Goal: Task Accomplishment & Management: Complete application form

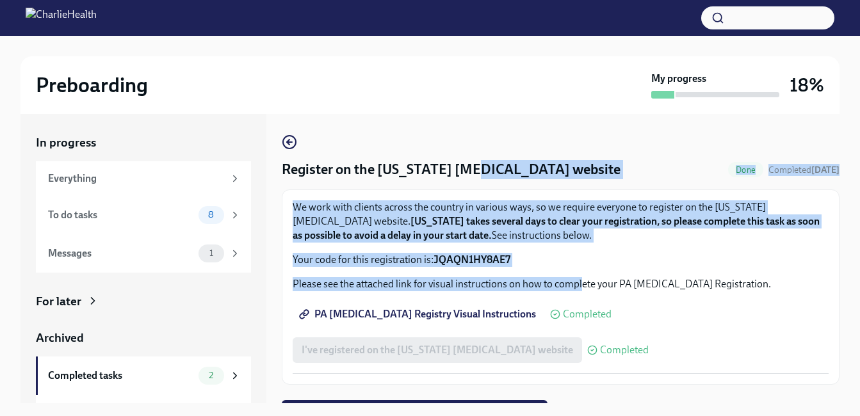
drag, startPoint x: 0, startPoint y: 0, endPoint x: 581, endPoint y: 289, distance: 648.7
click at [581, 289] on div "Register on the Pennsylvania Child Abuse website Done Completed today We work w…" at bounding box center [561, 259] width 558 height 250
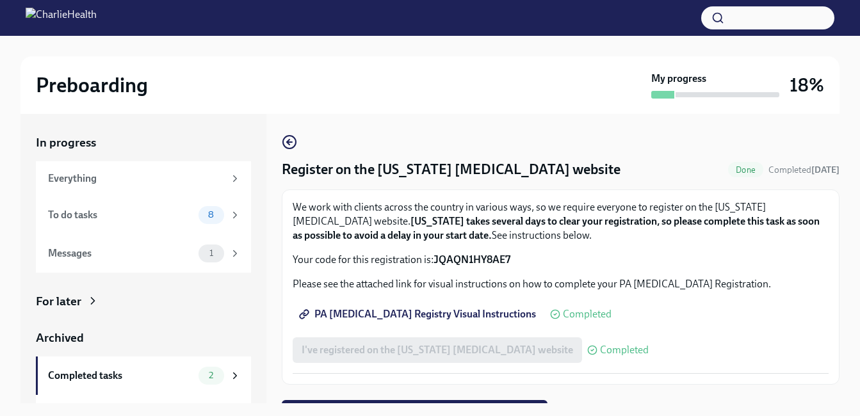
click at [667, 302] on div "PA Child Abuse Registry Visual Instructions Completed" at bounding box center [561, 315] width 536 height 26
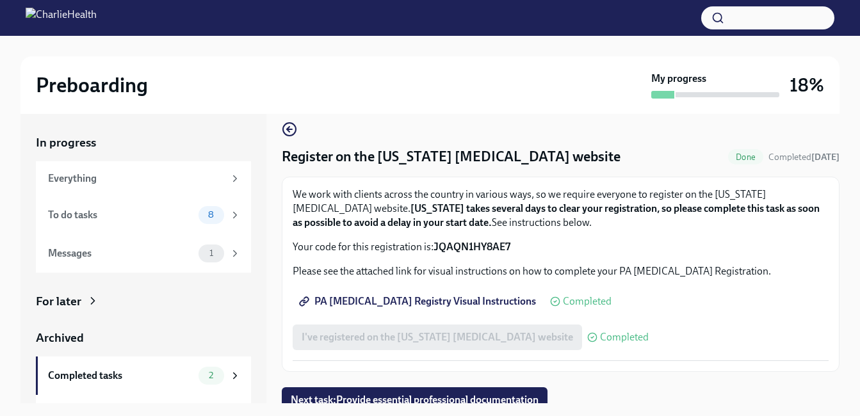
scroll to position [22, 0]
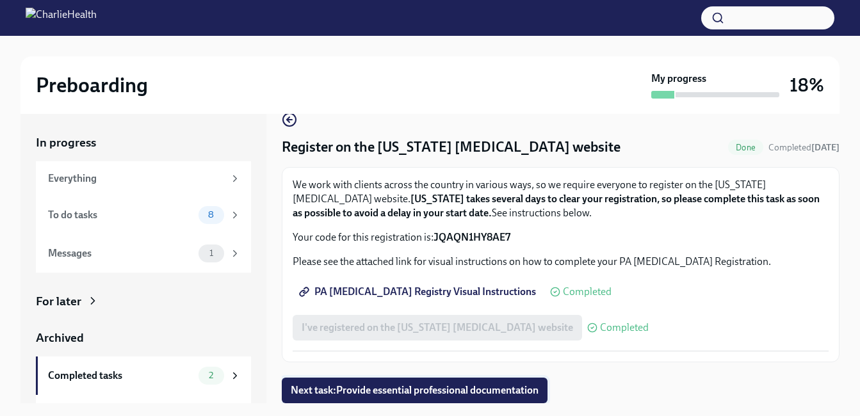
click at [462, 387] on span "Next task : Provide essential professional documentation" at bounding box center [415, 390] width 248 height 13
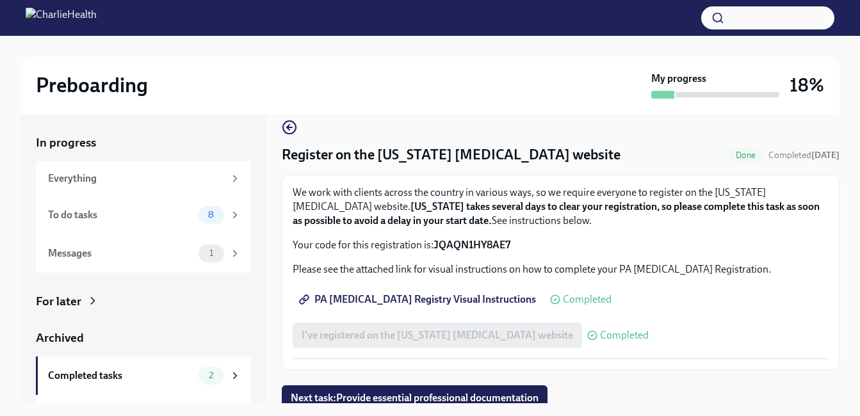
scroll to position [22, 0]
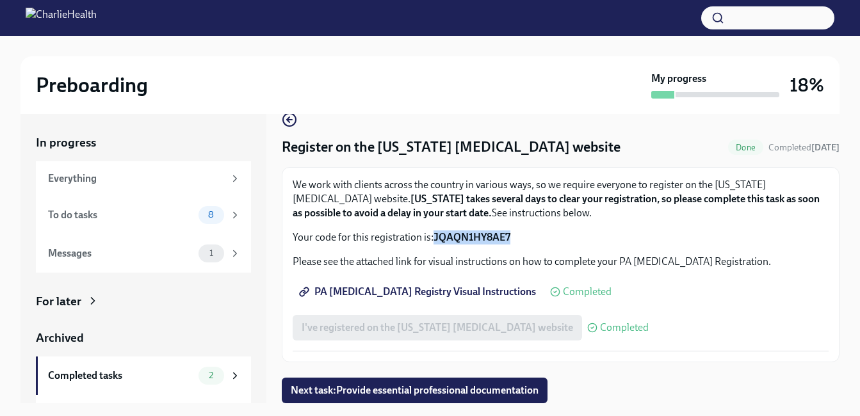
drag, startPoint x: 437, startPoint y: 235, endPoint x: 518, endPoint y: 239, distance: 81.5
click at [518, 239] on p "Your code for this registration is: JQAQN1HY8AE7" at bounding box center [561, 238] width 536 height 14
copy strong "JQAQN1HY8AE7"
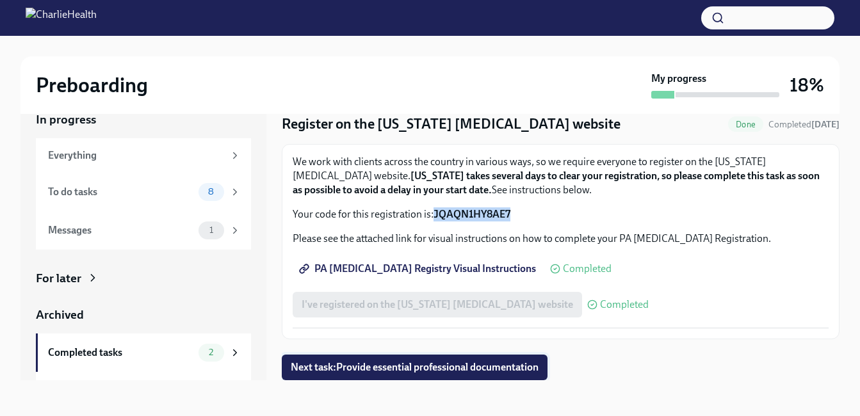
click at [320, 368] on span "Next task : Provide essential professional documentation" at bounding box center [415, 367] width 248 height 13
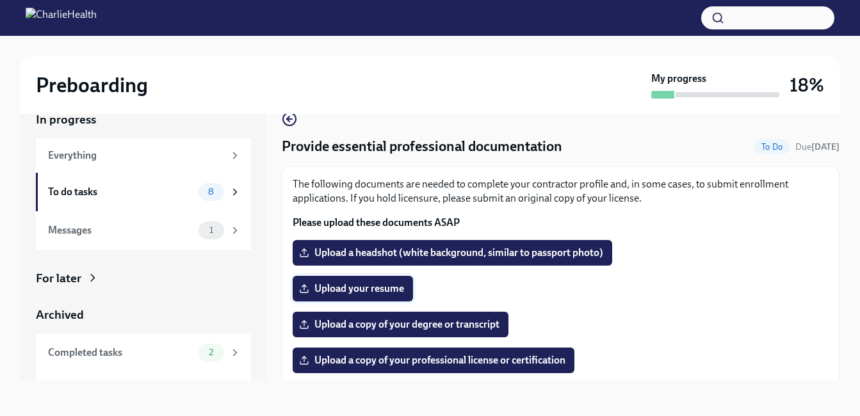
click at [366, 290] on span "Upload your resume" at bounding box center [353, 288] width 102 height 13
click at [0, 0] on input "Upload your resume" at bounding box center [0, 0] width 0 height 0
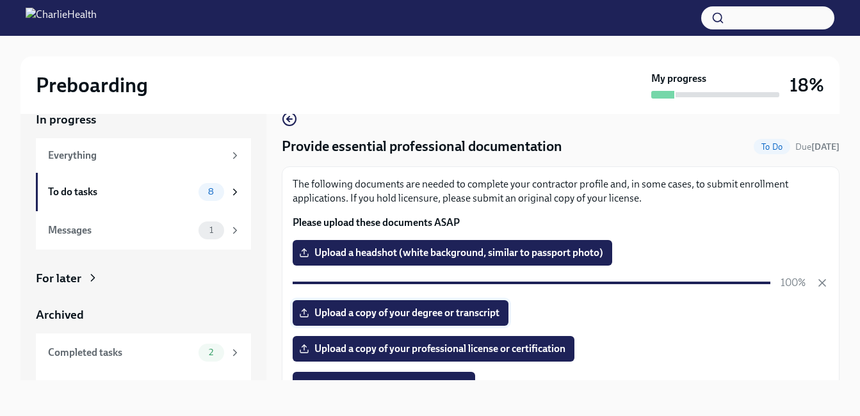
click at [359, 318] on span "Upload a copy of your degree or transcript" at bounding box center [401, 313] width 198 height 13
click at [0, 0] on input "Upload a copy of your degree or transcript" at bounding box center [0, 0] width 0 height 0
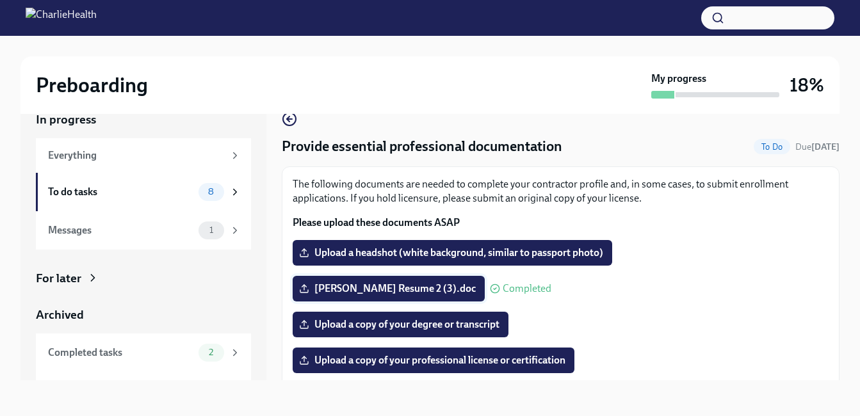
click at [330, 287] on span "[PERSON_NAME] Resume 2 (3).doc" at bounding box center [389, 288] width 174 height 13
click at [0, 0] on input "[PERSON_NAME] Resume 2 (3).doc" at bounding box center [0, 0] width 0 height 0
